Goal: Task Accomplishment & Management: Use online tool/utility

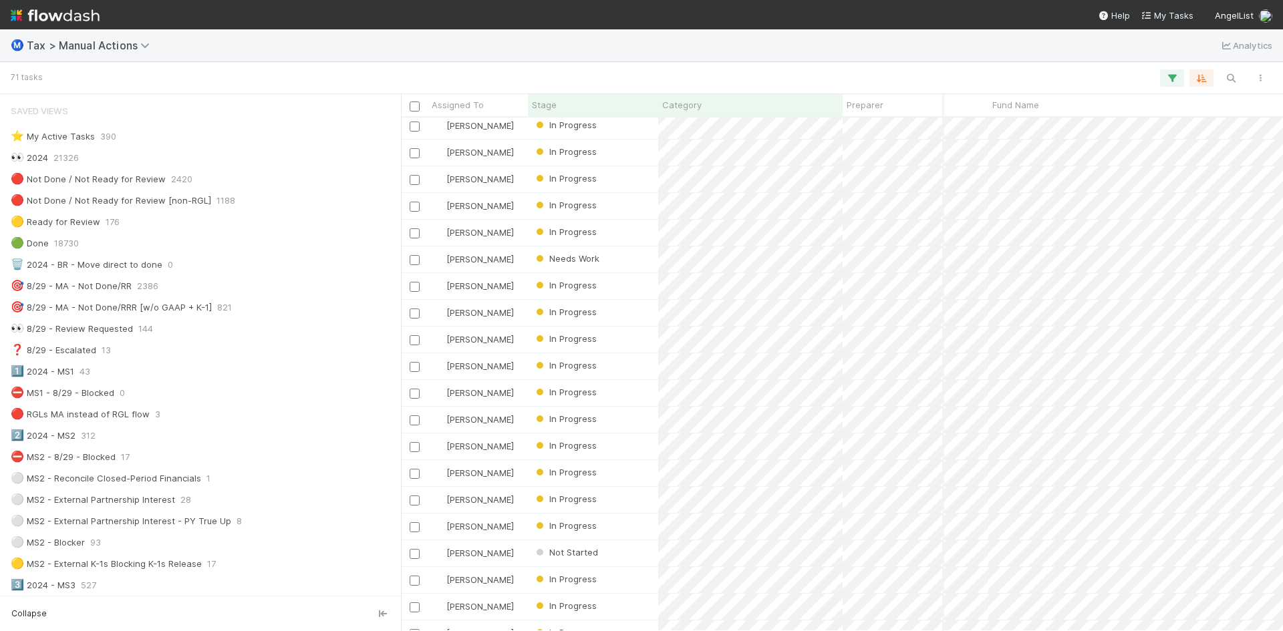
scroll to position [0, 207]
click at [1232, 73] on icon "button" at bounding box center [1230, 78] width 13 height 12
click at [1158, 57] on input at bounding box center [1161, 56] width 134 height 16
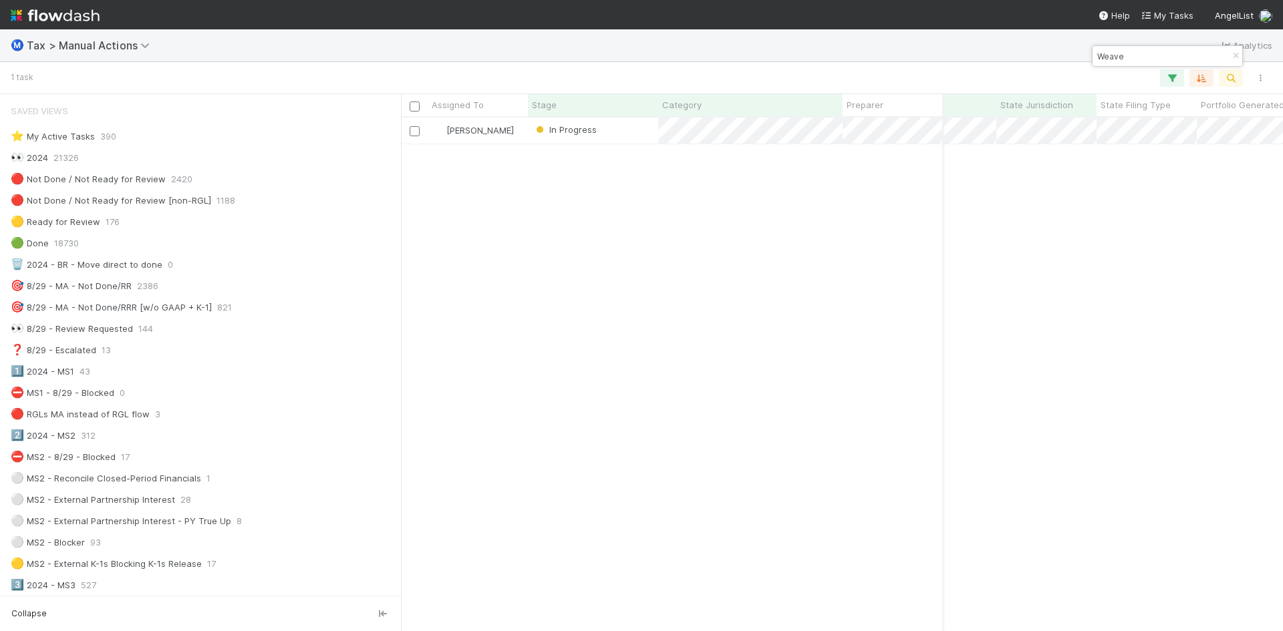
scroll to position [0, 0]
drag, startPoint x: 1148, startPoint y: 58, endPoint x: 1067, endPoint y: 59, distance: 81.5
click at [1067, 59] on body "Ⓜ️ Tax > Manual Actions Analytics 1 task Assigned To Stage Category Preparer Re…" at bounding box center [641, 315] width 1283 height 631
drag, startPoint x: 1152, startPoint y: 53, endPoint x: 1093, endPoint y: 54, distance: 58.8
click at [1093, 54] on div "Weave" at bounding box center [1160, 56] width 136 height 16
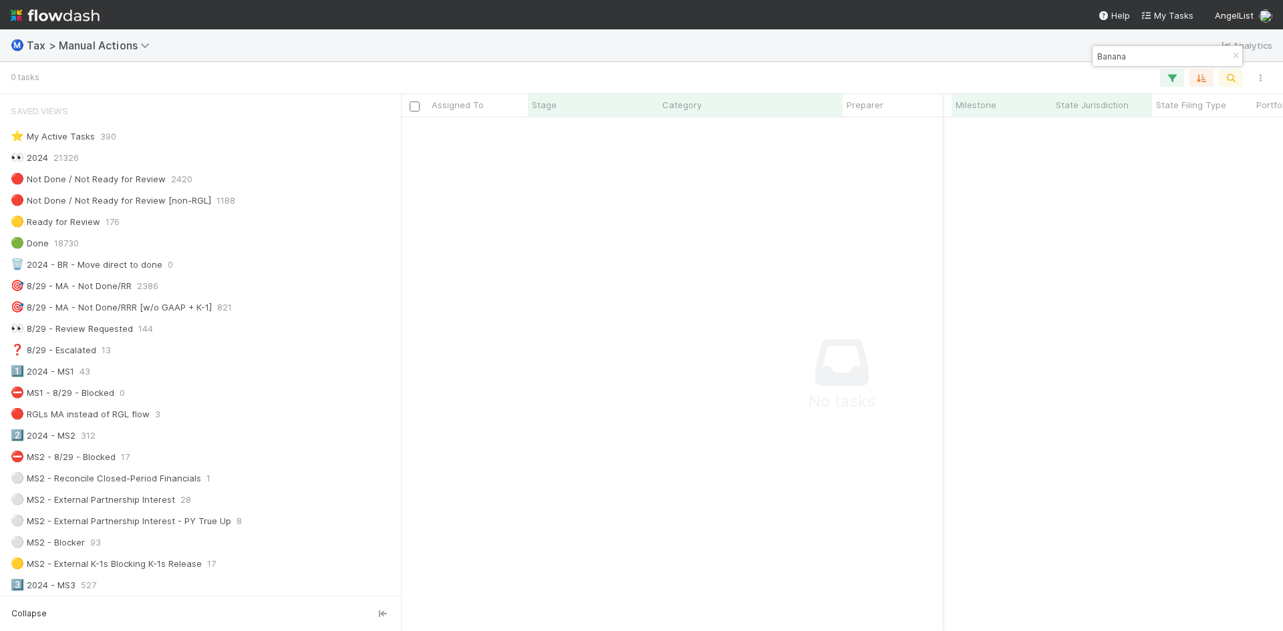
scroll to position [494, 872]
drag, startPoint x: 1137, startPoint y: 59, endPoint x: 1088, endPoint y: 56, distance: 49.5
click at [1088, 56] on body "Ⓜ️ Tax > Manual Actions Analytics 0 tasks Assigned To Stage Category Preparer R…" at bounding box center [641, 315] width 1283 height 631
type input "B"
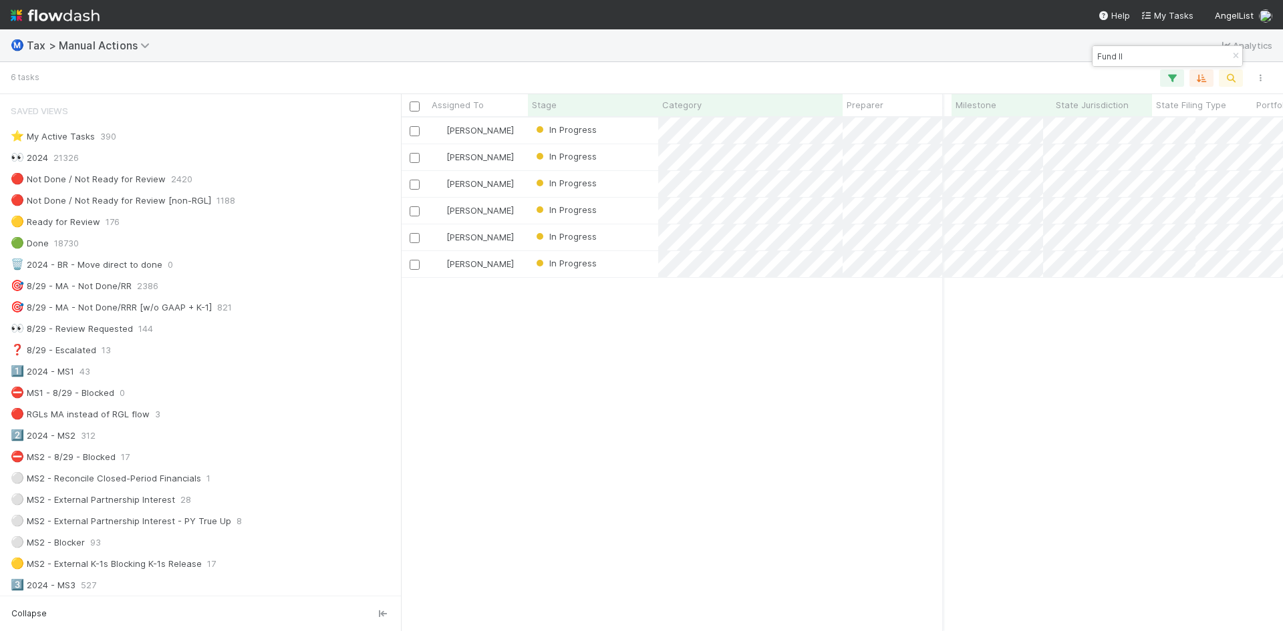
scroll to position [11, 11]
type input "Fund II"
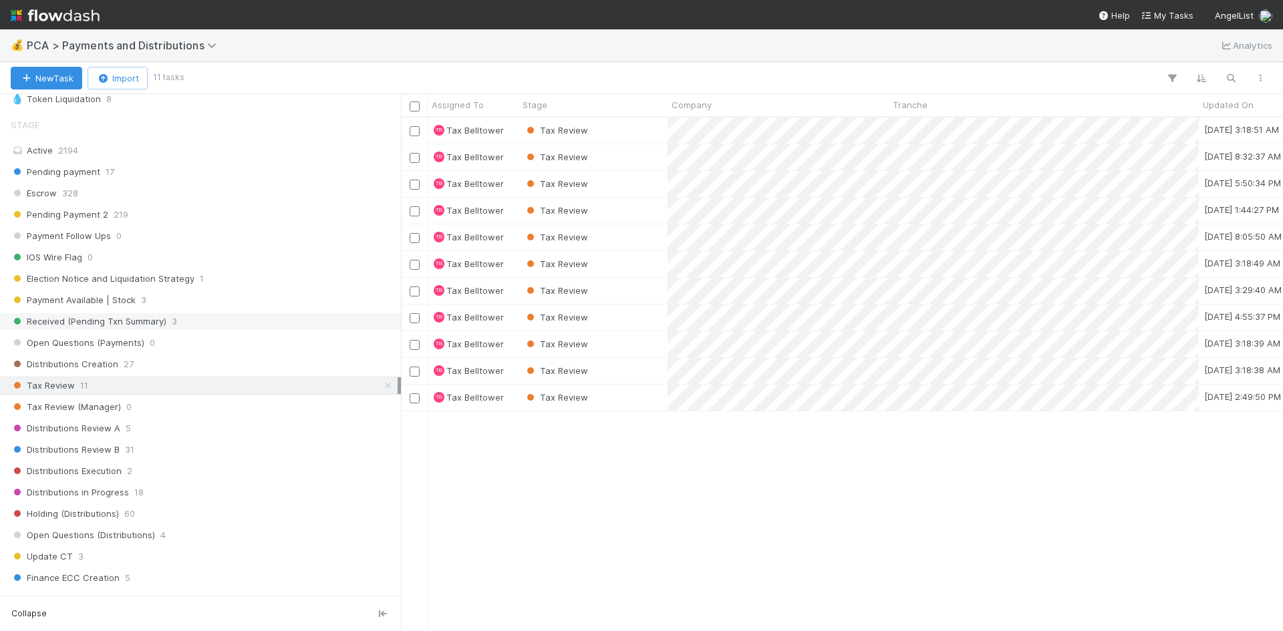
scroll to position [534, 0]
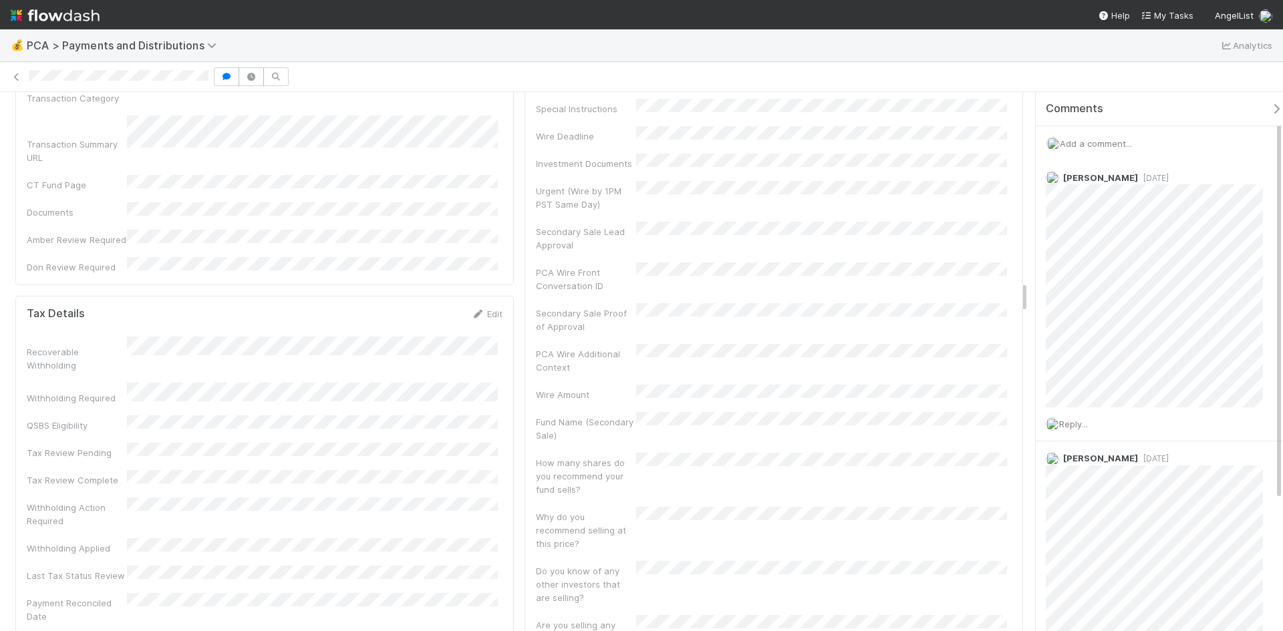
scroll to position [3006, 0]
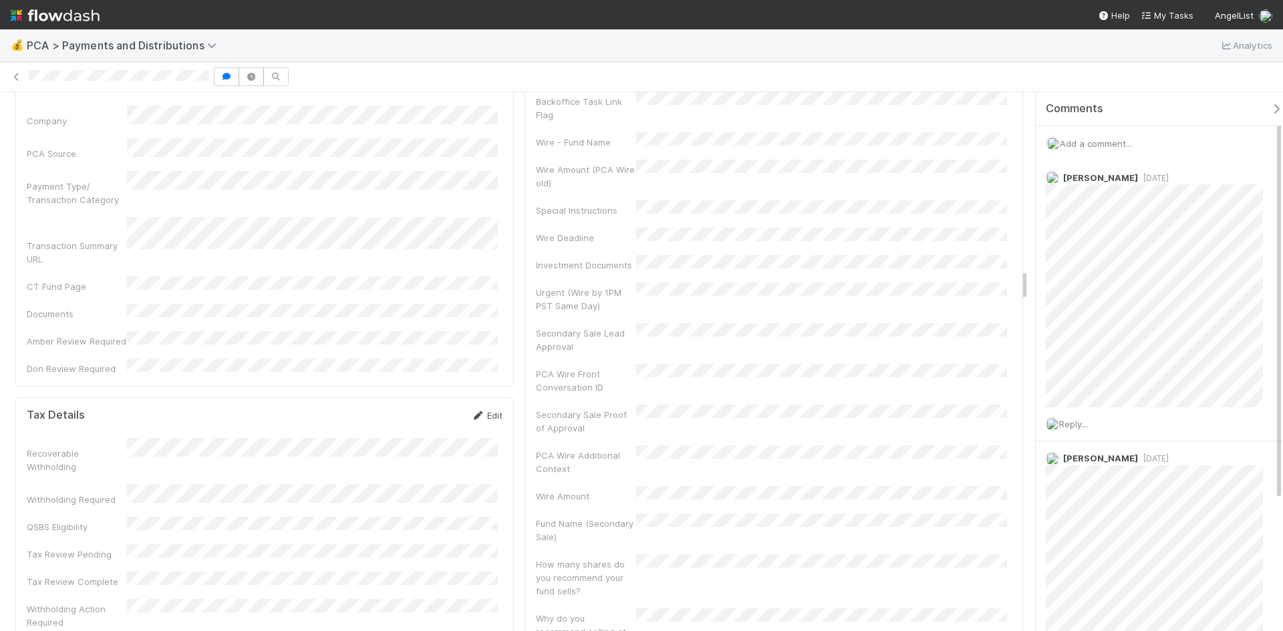
click at [477, 411] on icon at bounding box center [477, 415] width 13 height 9
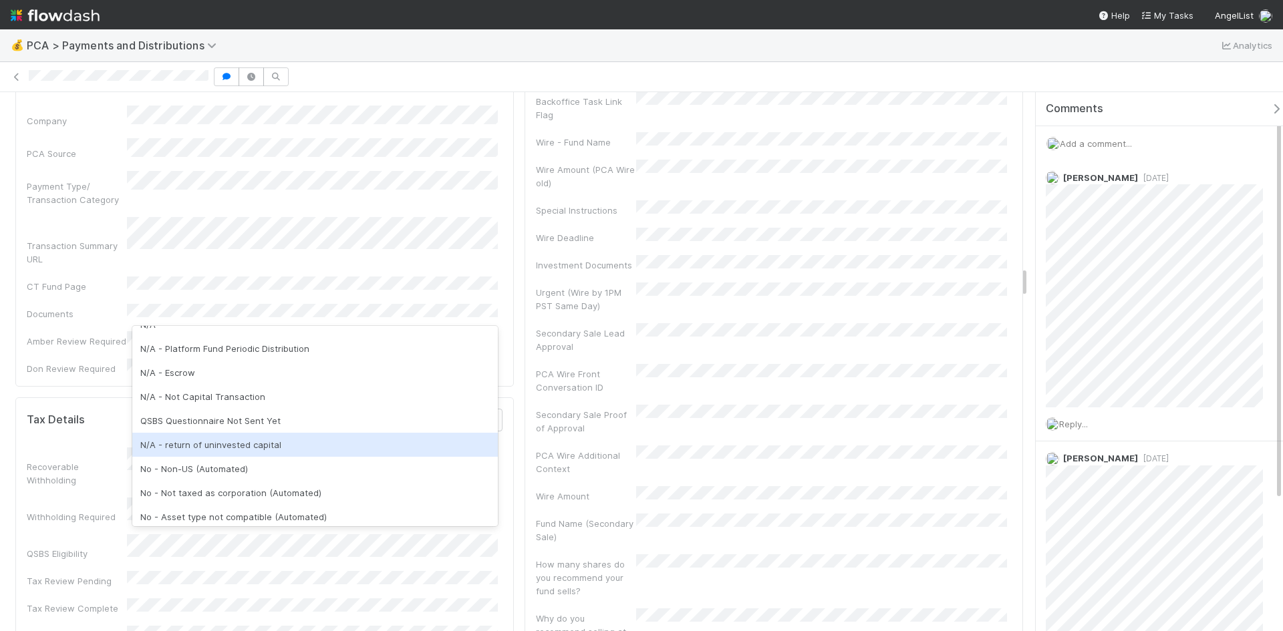
scroll to position [454, 0]
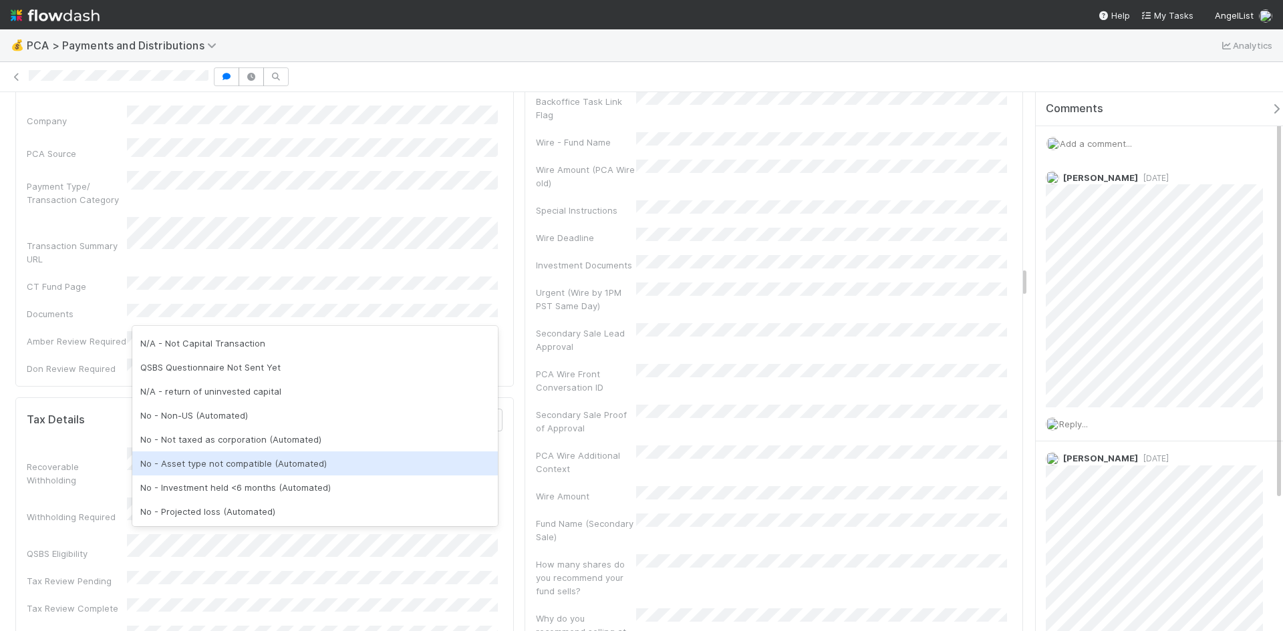
click at [231, 465] on div "No - Asset type not compatible (Automated)" at bounding box center [314, 464] width 365 height 24
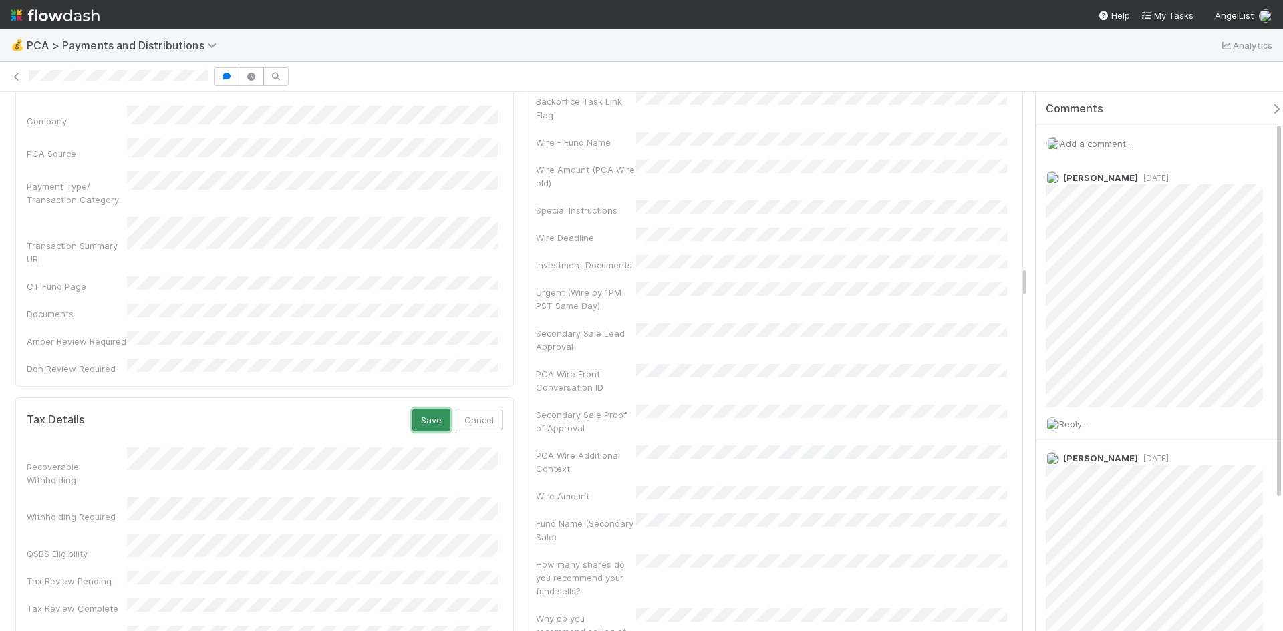
click at [422, 409] on button "Save" at bounding box center [431, 420] width 38 height 23
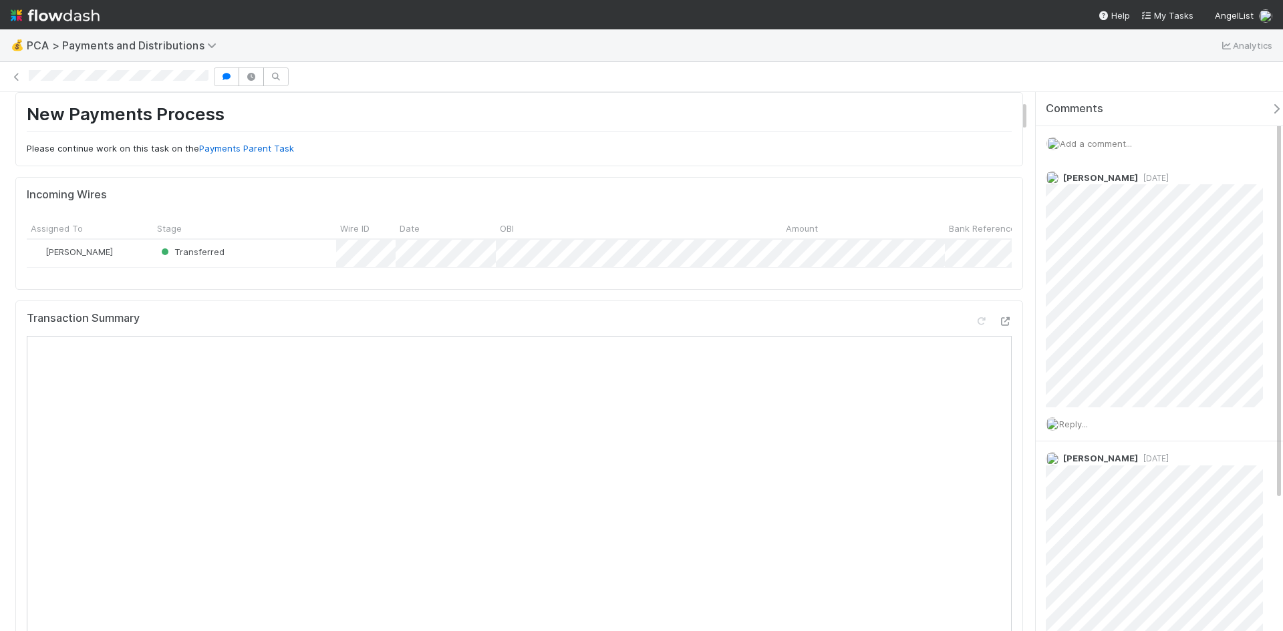
scroll to position [0, 0]
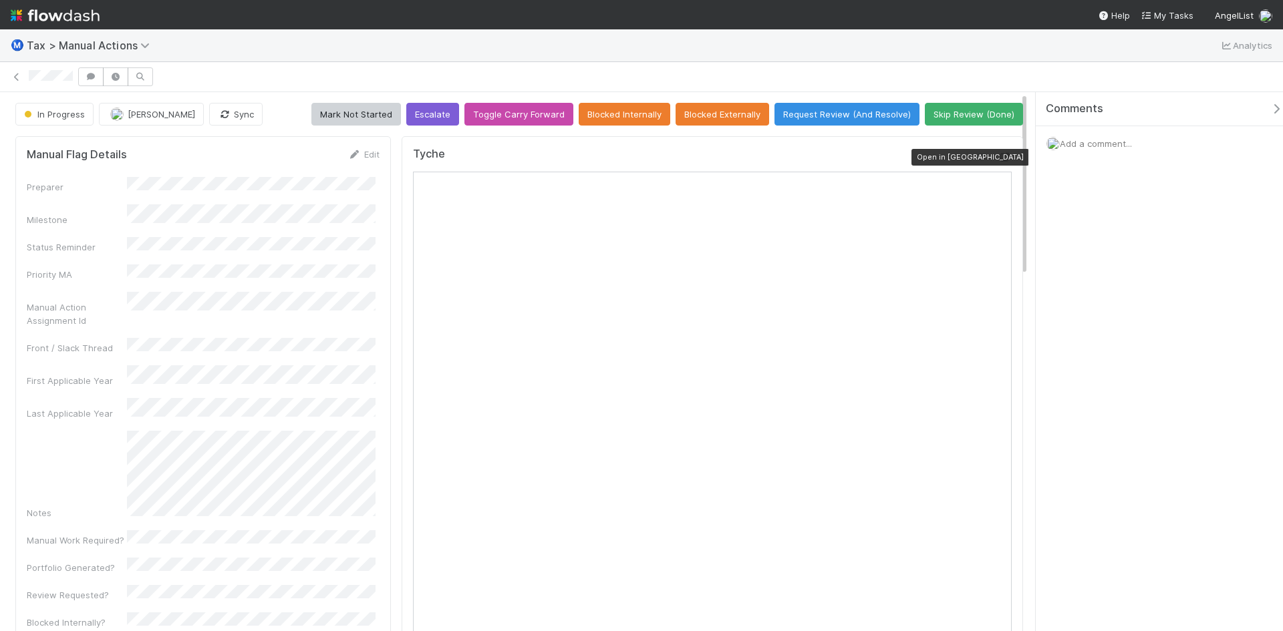
click at [998, 157] on icon at bounding box center [1004, 157] width 13 height 9
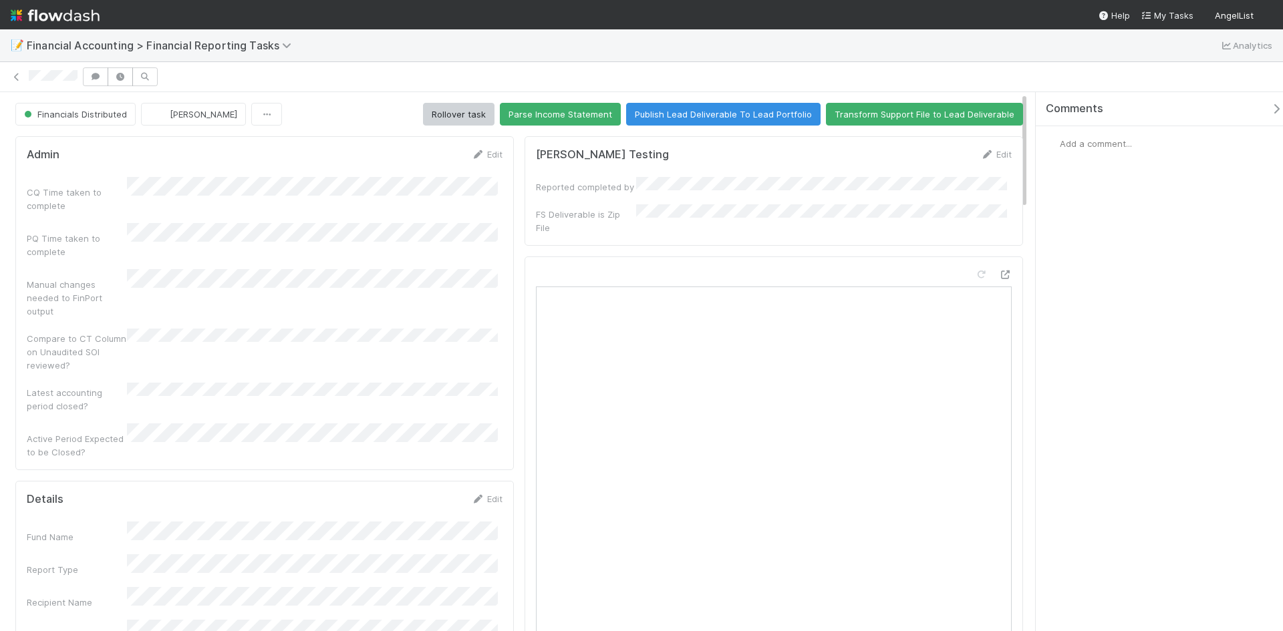
scroll to position [334, 0]
